Goal: Task Accomplishment & Management: Manage account settings

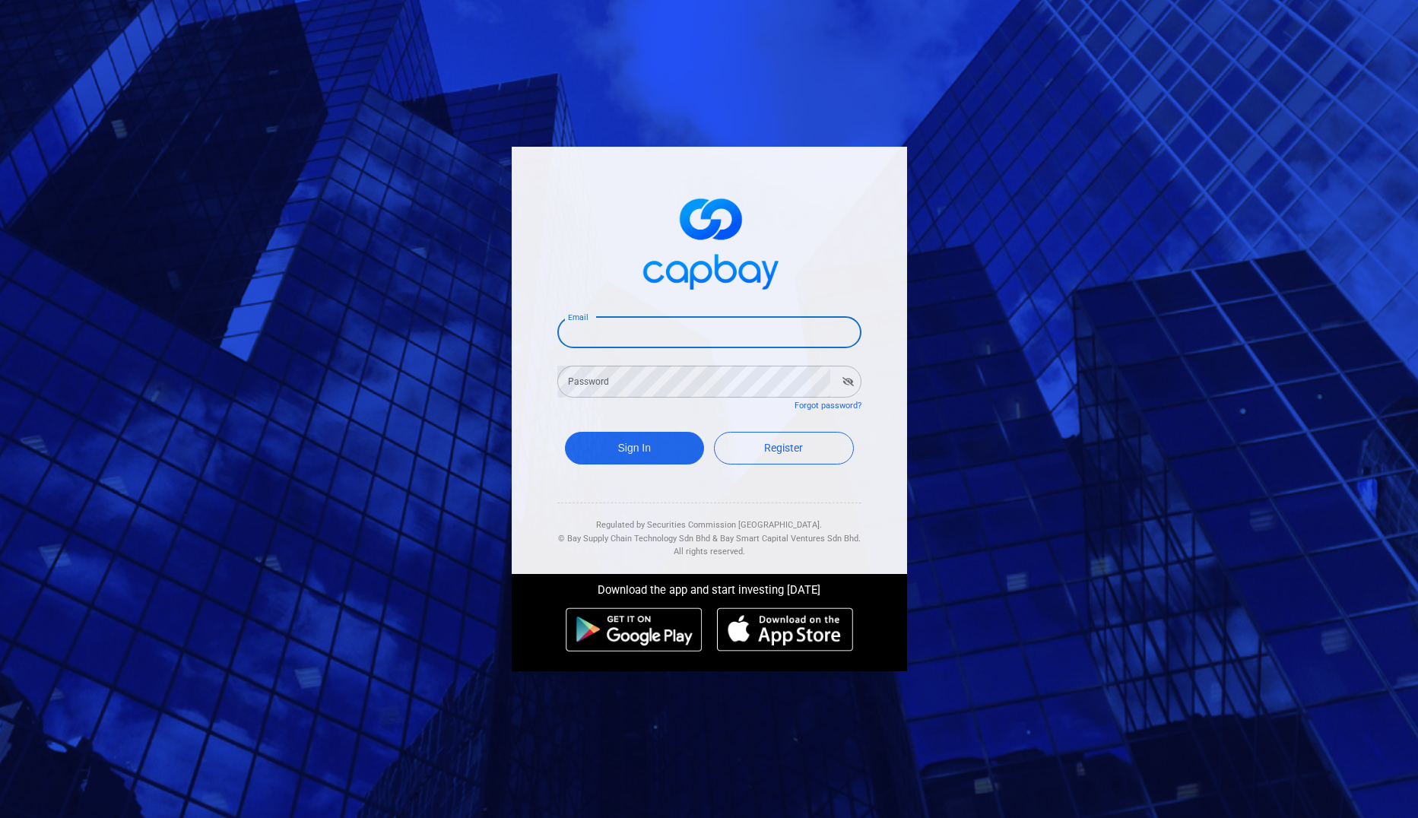
click at [643, 324] on input "Email" at bounding box center [709, 332] width 304 height 32
type input "[EMAIL_ADDRESS][DOMAIN_NAME]"
click at [618, 447] on button "Sign In" at bounding box center [635, 448] width 140 height 33
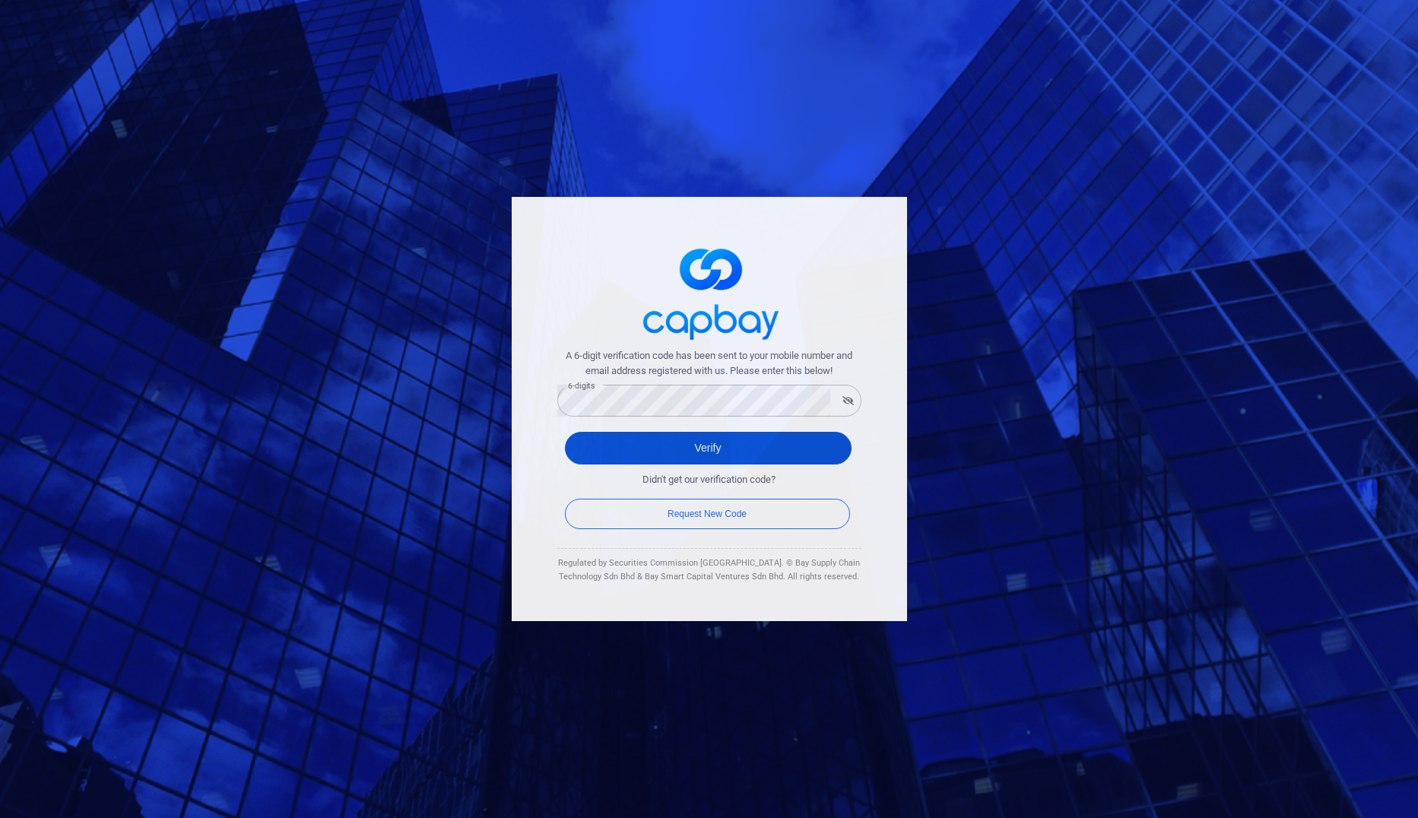
click at [710, 449] on button "Verify" at bounding box center [708, 448] width 287 height 33
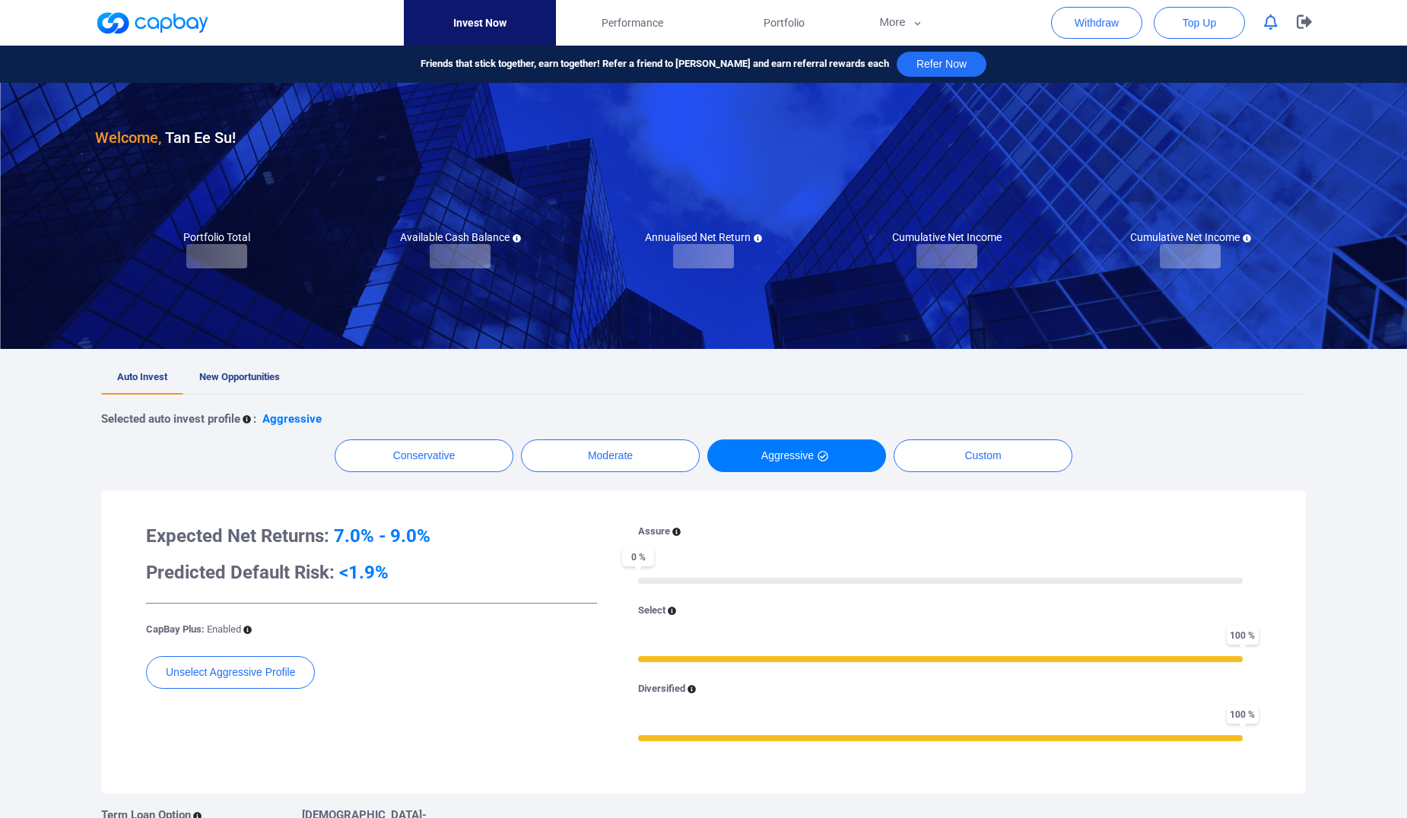
checkbox input "true"
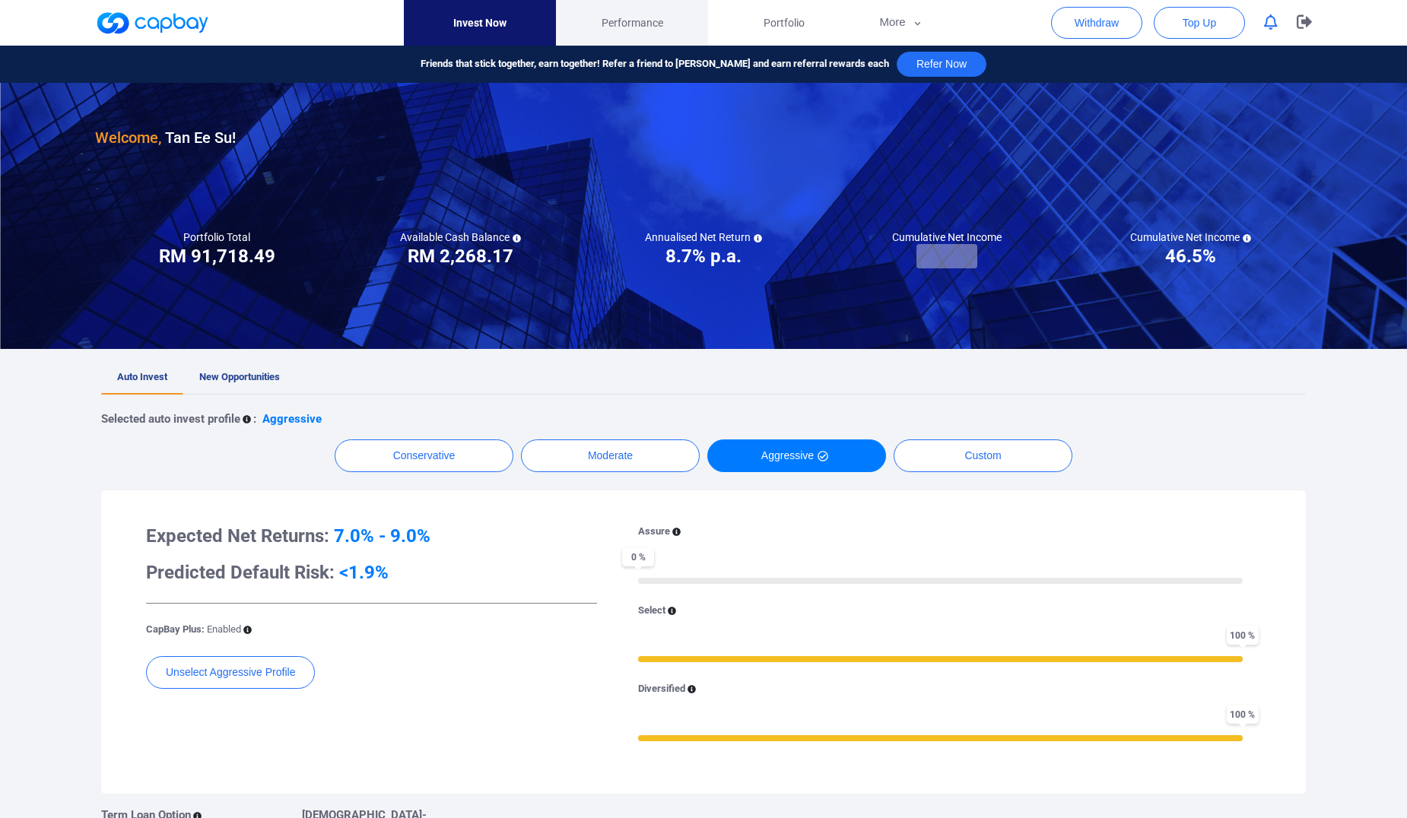
click at [632, 14] on span "Performance" at bounding box center [633, 22] width 62 height 17
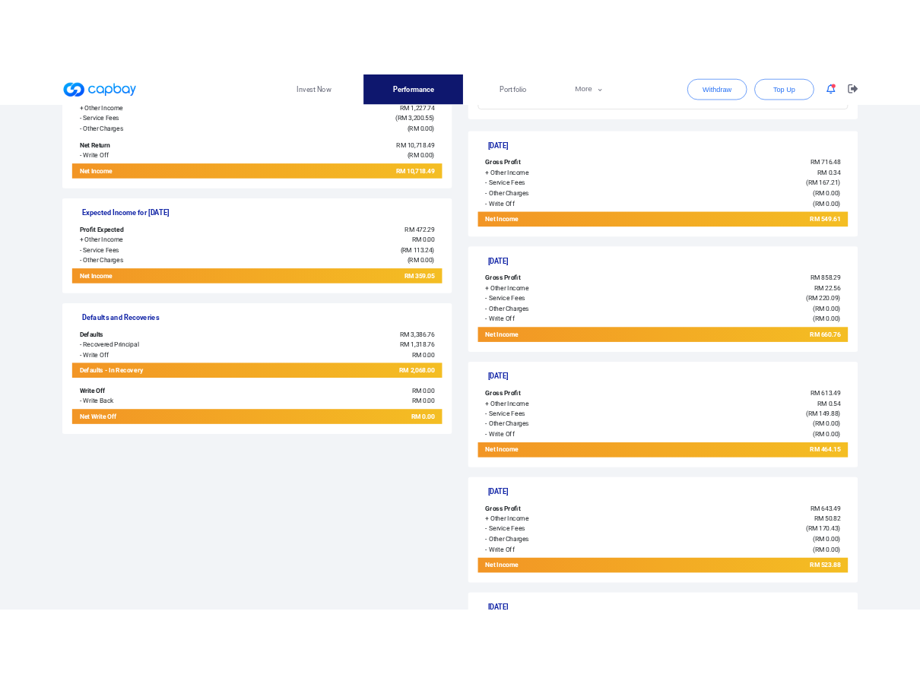
scroll to position [304, 0]
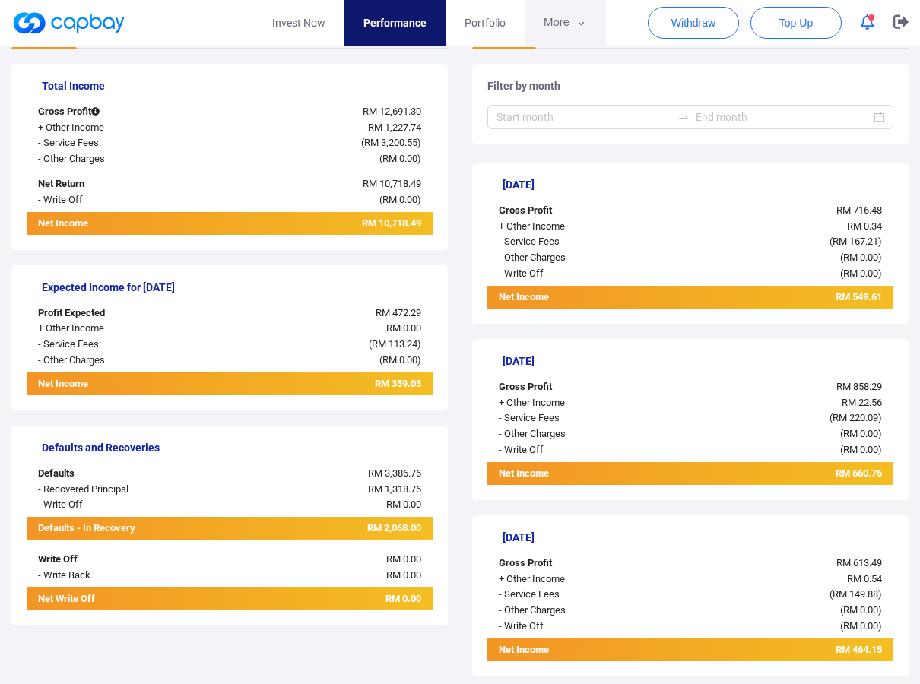
click at [589, 27] on button "More" at bounding box center [565, 23] width 81 height 46
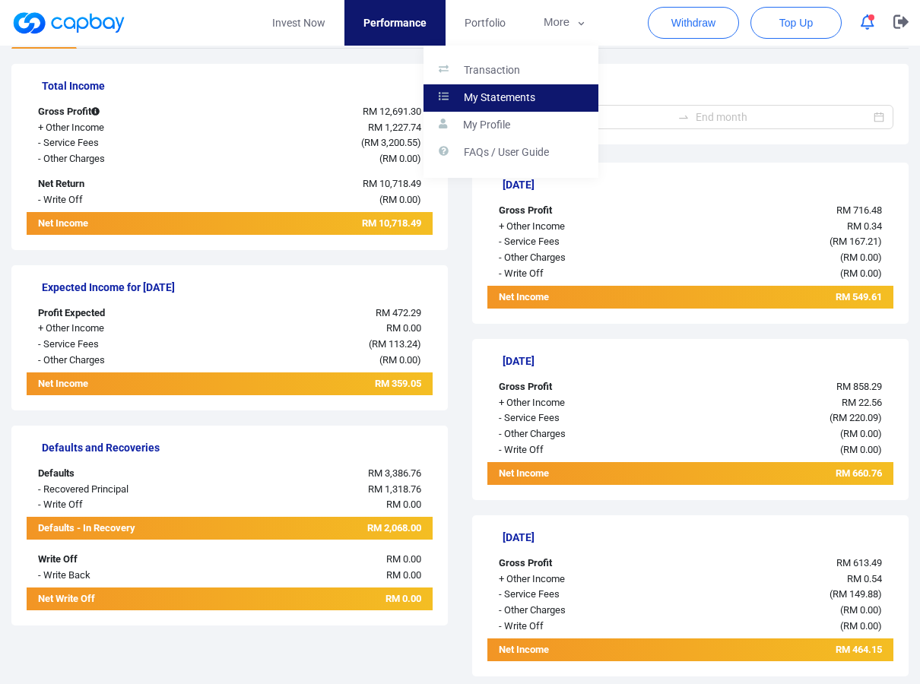
click at [513, 94] on p "My Statements" at bounding box center [499, 98] width 71 height 14
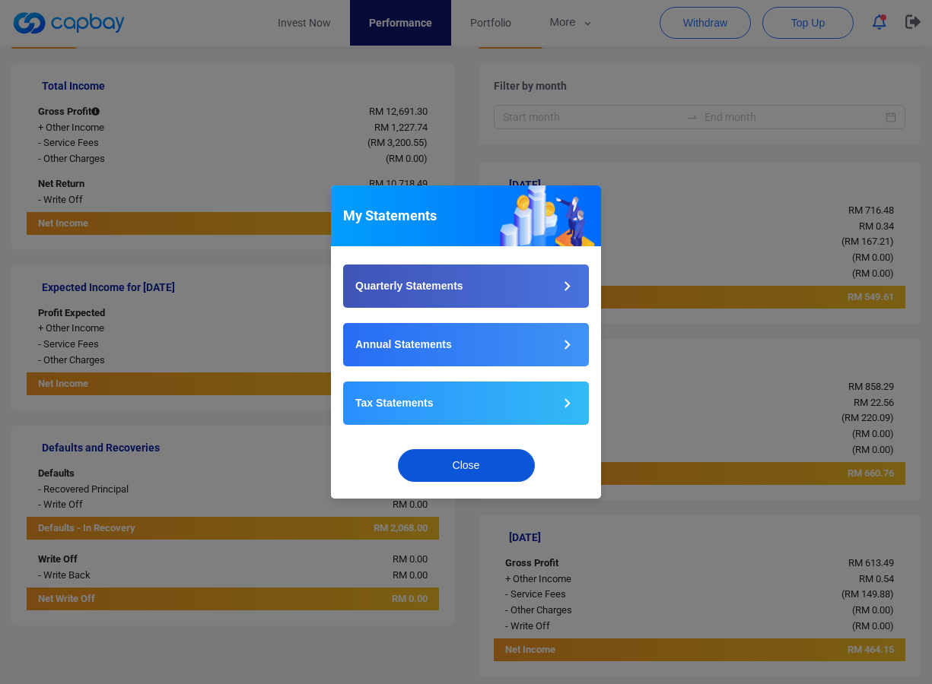
click at [506, 462] on button "Close" at bounding box center [466, 465] width 137 height 33
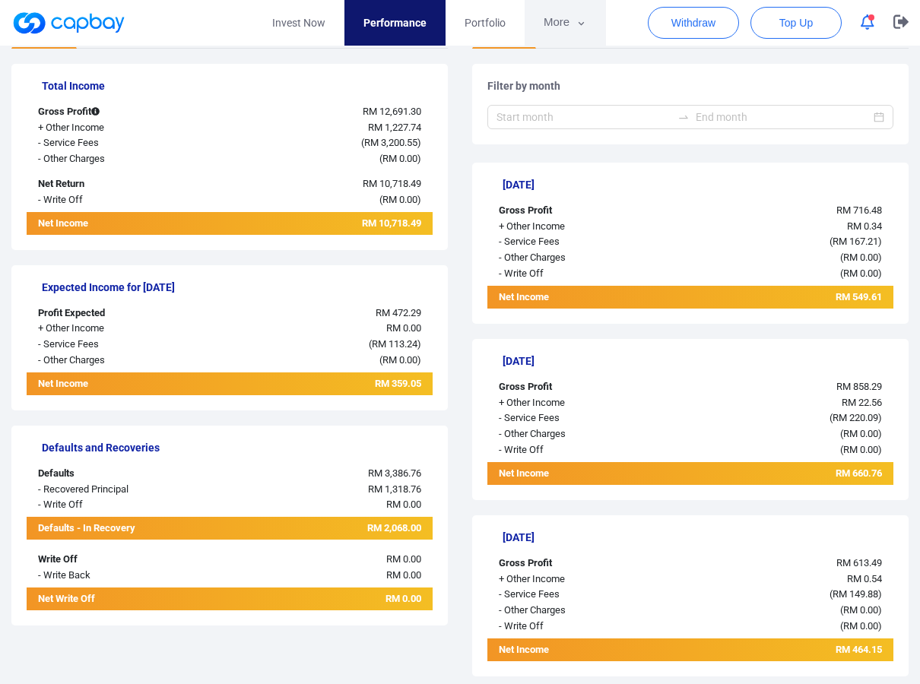
click at [577, 24] on icon "button" at bounding box center [581, 24] width 11 height 14
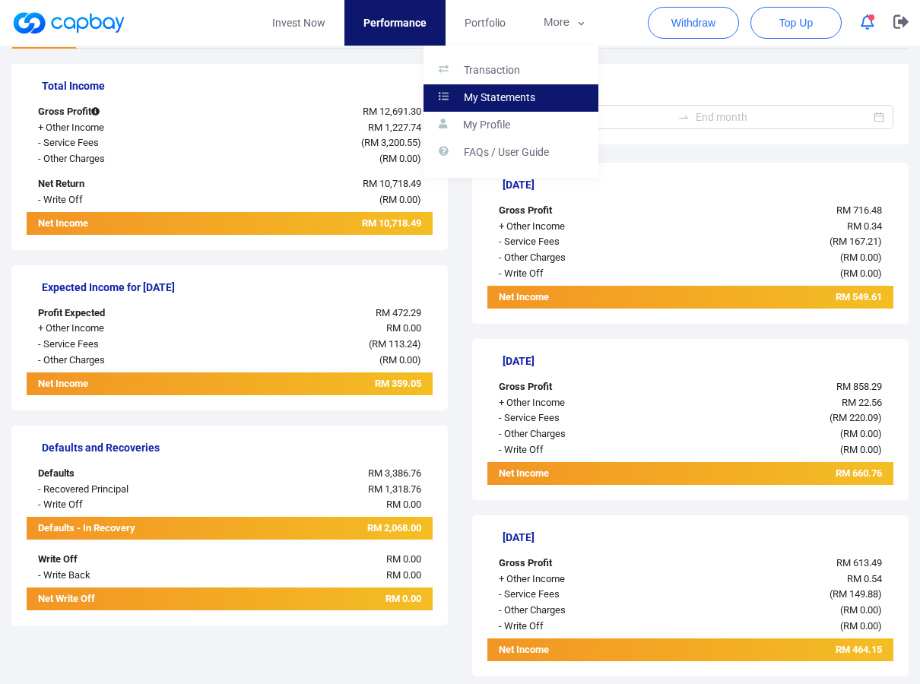
click at [504, 94] on p "My Statements" at bounding box center [499, 98] width 71 height 14
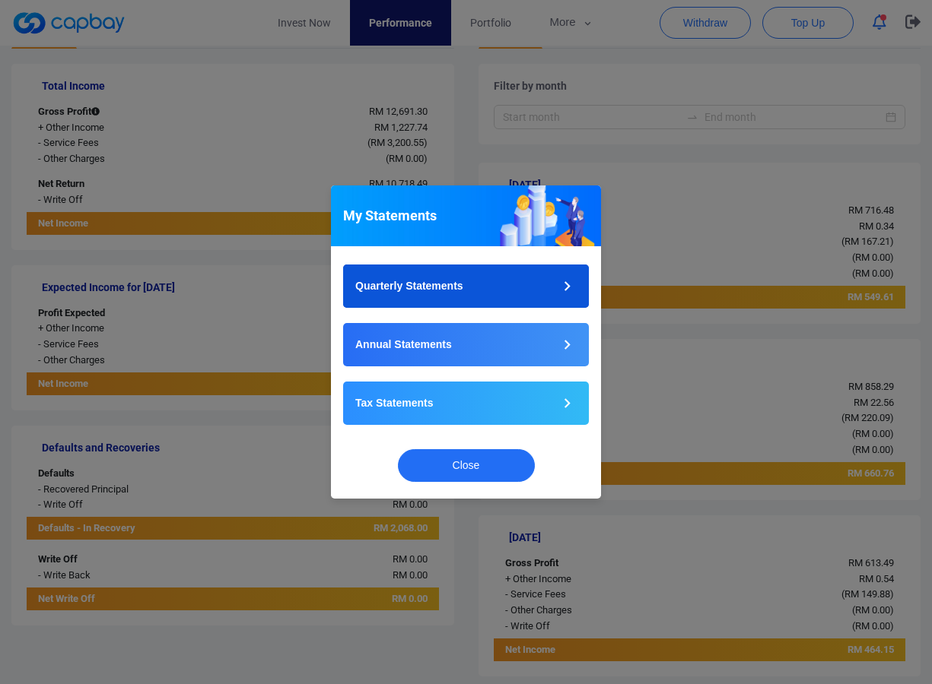
click at [506, 283] on button "Quarterly Statements" at bounding box center [466, 286] width 246 height 43
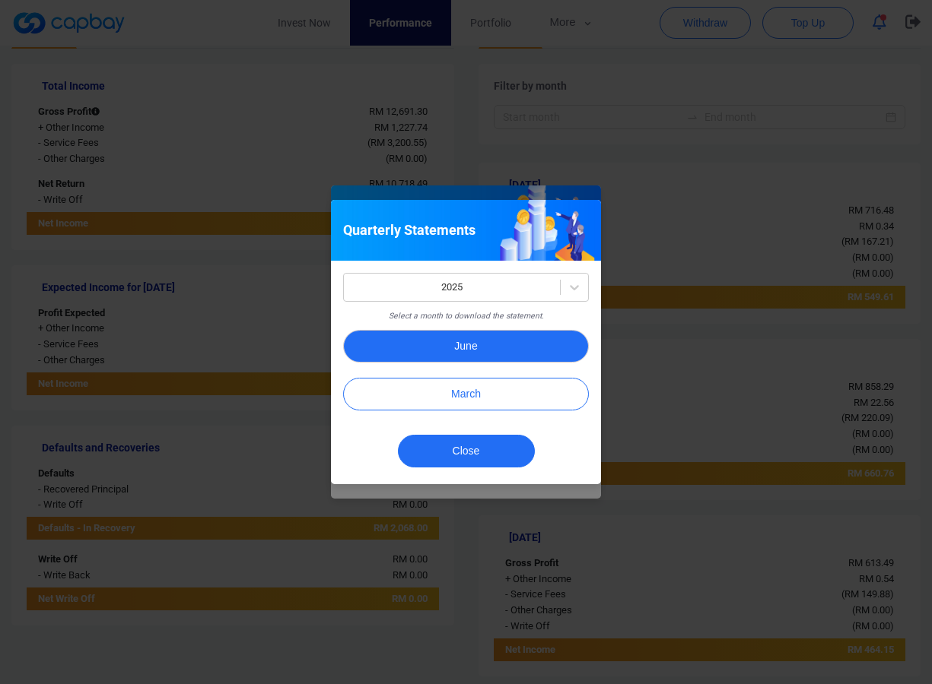
click at [515, 337] on button "June" at bounding box center [466, 346] width 246 height 33
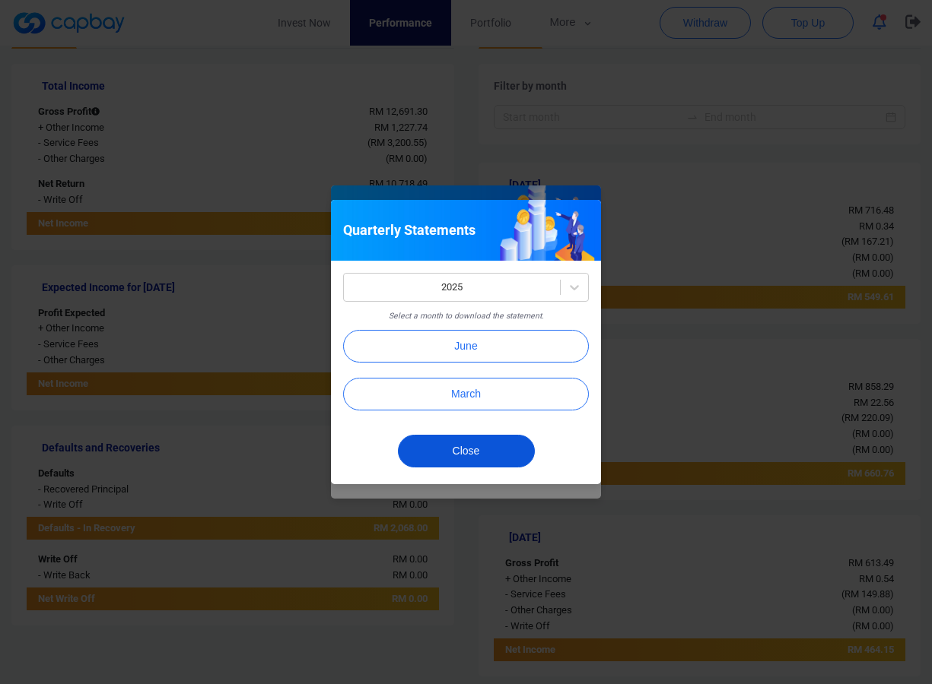
click at [512, 456] on button "Close" at bounding box center [466, 451] width 137 height 33
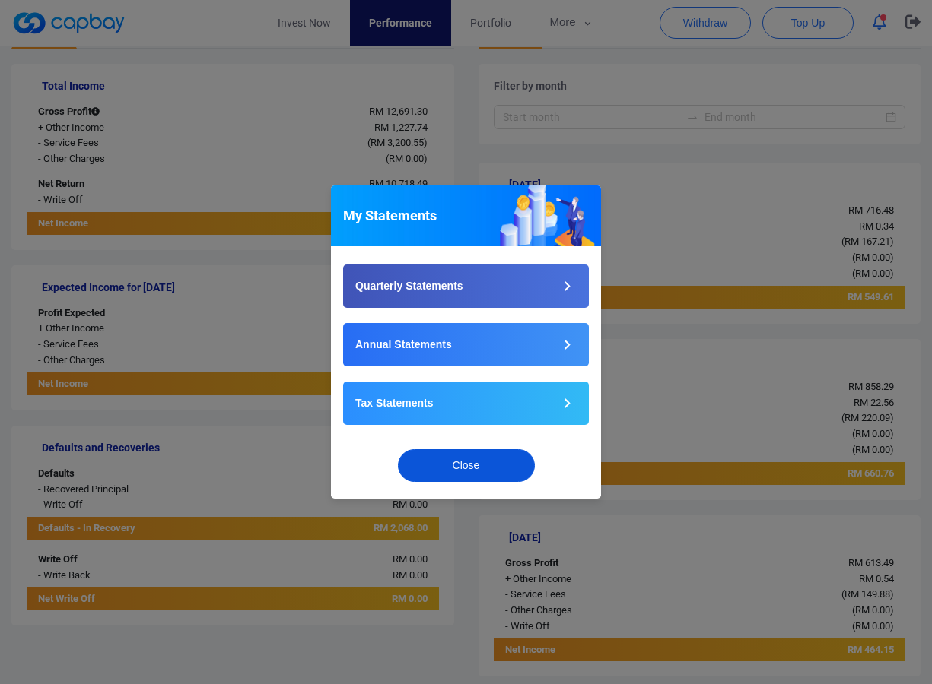
click at [465, 463] on button "Close" at bounding box center [466, 465] width 137 height 33
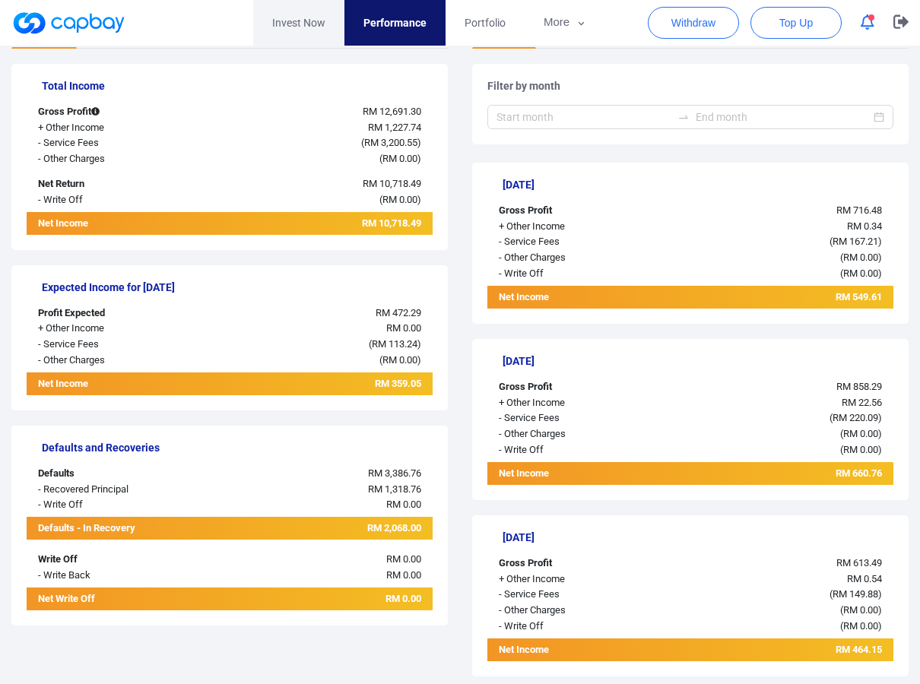
click at [287, 21] on link "Invest Now" at bounding box center [298, 23] width 91 height 46
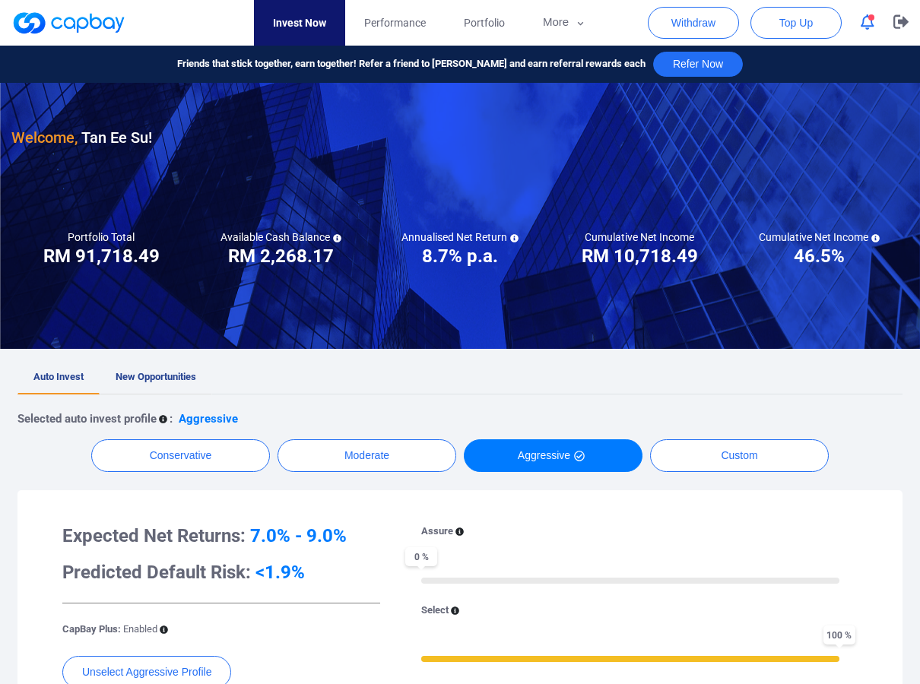
click at [158, 377] on span "New Opportunities" at bounding box center [156, 376] width 81 height 11
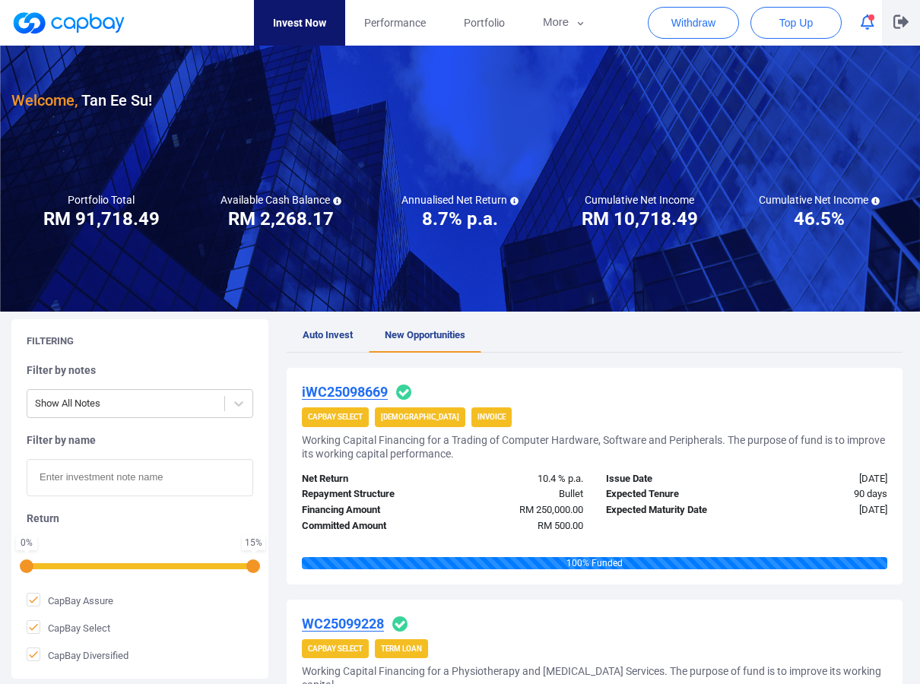
click at [902, 15] on icon "button" at bounding box center [901, 21] width 15 height 14
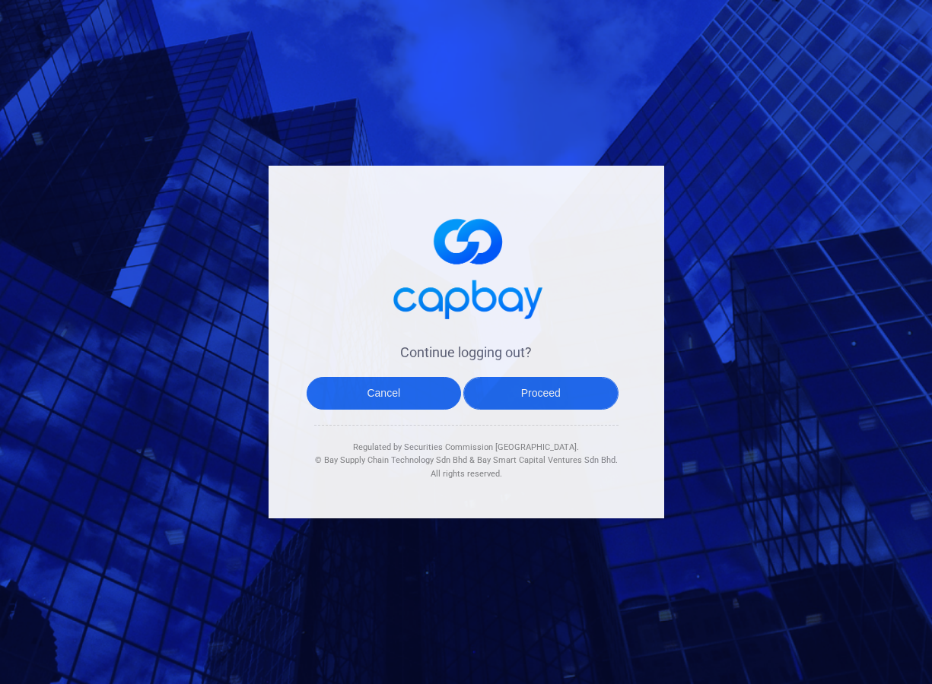
click at [506, 398] on button "Proceed" at bounding box center [540, 393] width 155 height 33
